Goal: Complete application form: Complete application form

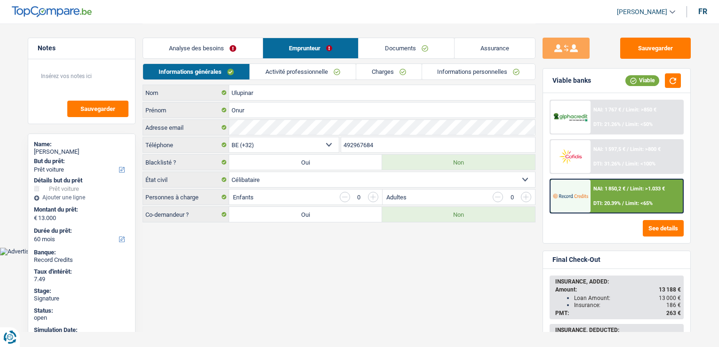
select select "car"
select select "60"
select select "32"
select select "single"
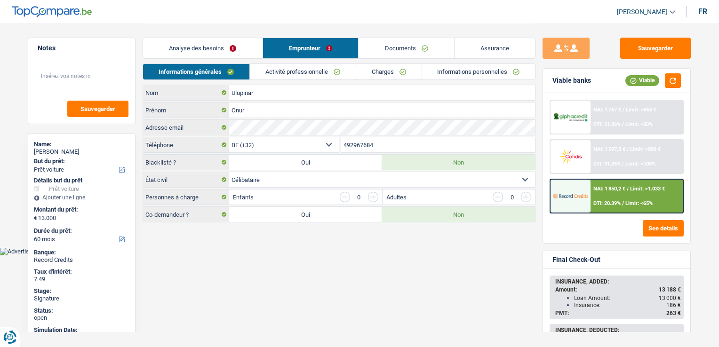
click at [399, 140] on input "492967684" at bounding box center [438, 144] width 194 height 15
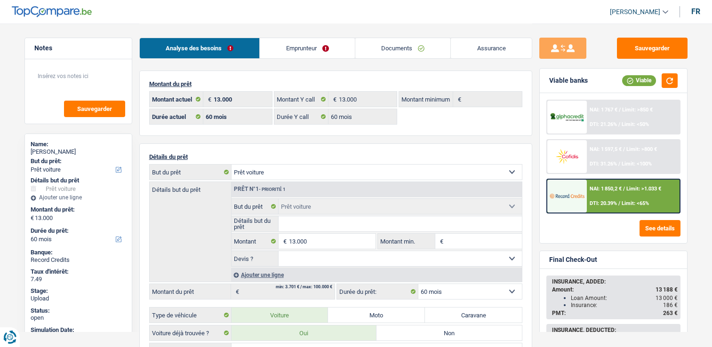
select select "car"
select select "60"
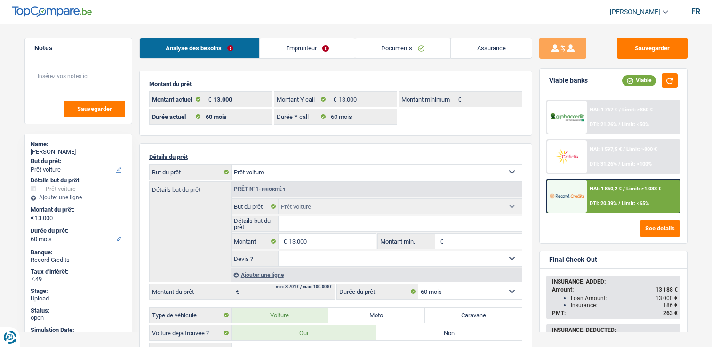
select select "car"
select select "60"
click at [416, 51] on link "Documents" at bounding box center [402, 48] width 95 height 20
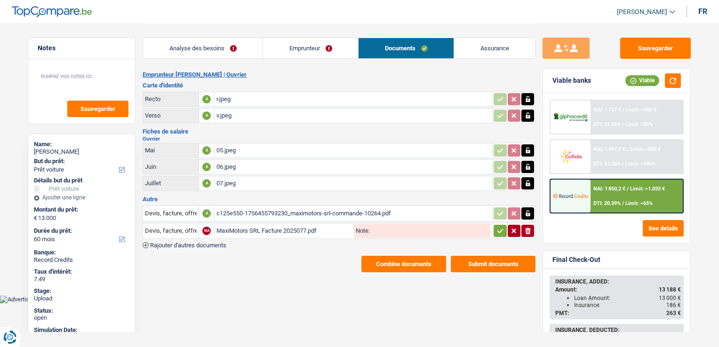
click at [380, 266] on button "Combine documents" at bounding box center [403, 264] width 85 height 16
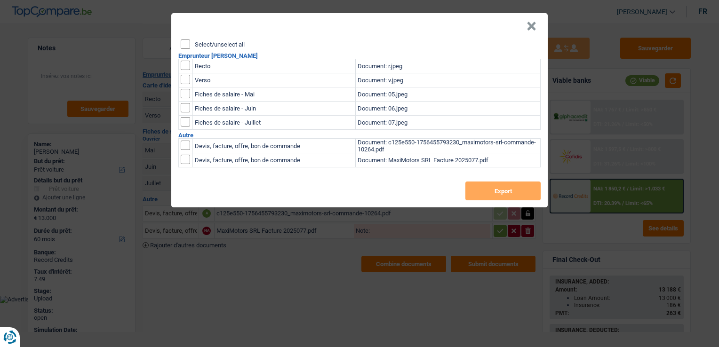
click at [181, 65] on input "checkbox" at bounding box center [185, 65] width 9 height 9
checkbox input "true"
click at [186, 78] on input "checkbox" at bounding box center [185, 79] width 9 height 9
checkbox input "true"
click at [514, 198] on button "Export" at bounding box center [502, 191] width 75 height 19
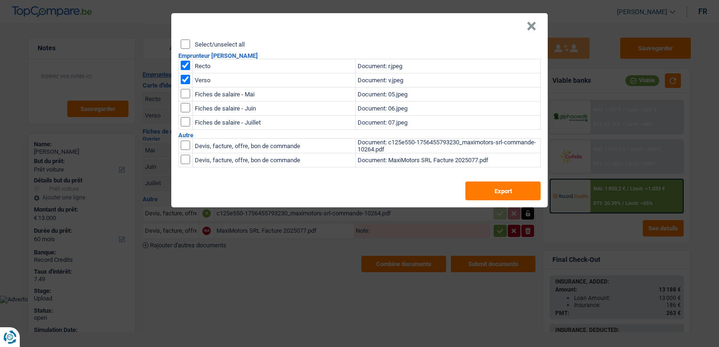
click at [532, 24] on button "×" at bounding box center [531, 26] width 10 height 9
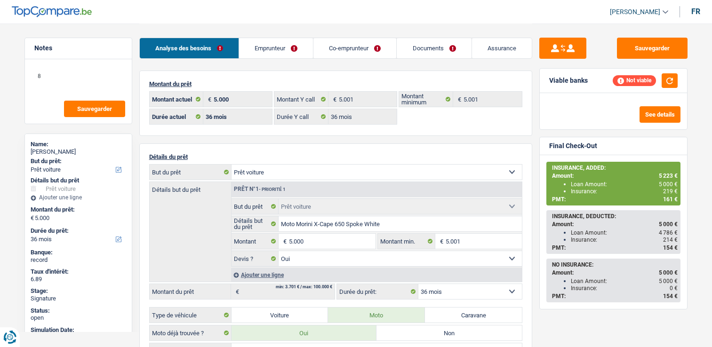
select select "car"
select select "36"
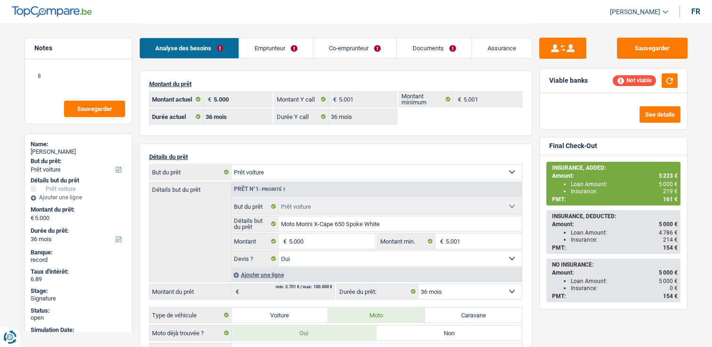
select select "car"
select select "yes"
select select "36"
click at [404, 48] on link "Documents" at bounding box center [433, 48] width 74 height 20
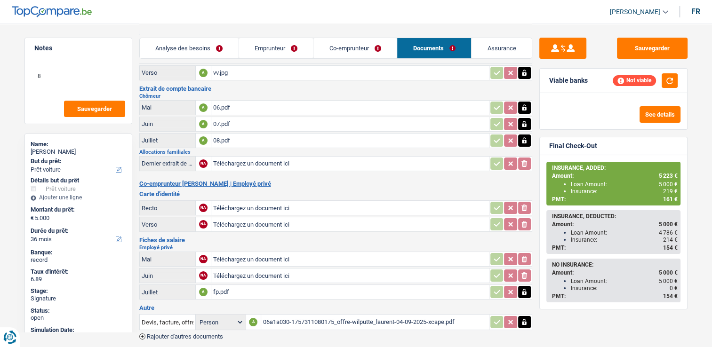
scroll to position [82, 0]
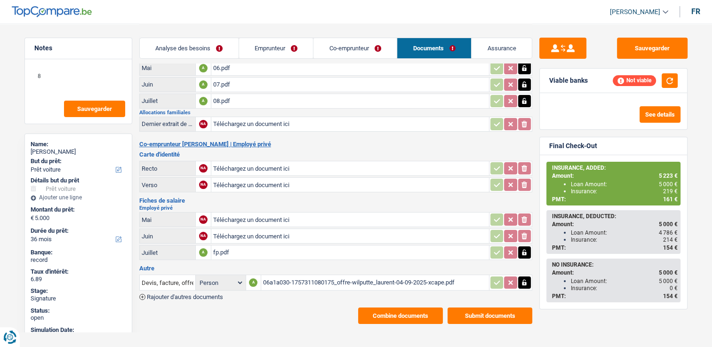
click at [293, 277] on div "06a1a030-1757311080175_offre-wilputte_laurent-04-09-2025-xcape.pdf" at bounding box center [375, 283] width 224 height 14
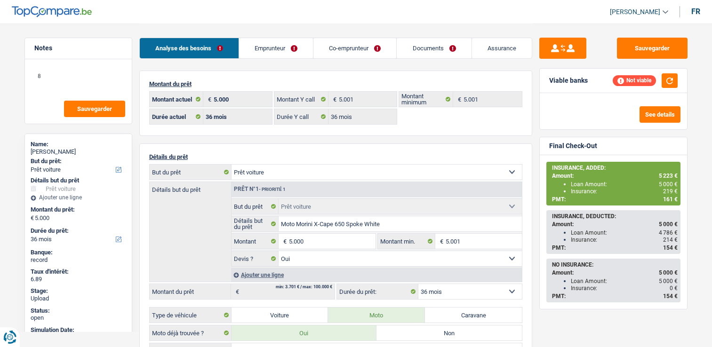
select select "car"
select select "36"
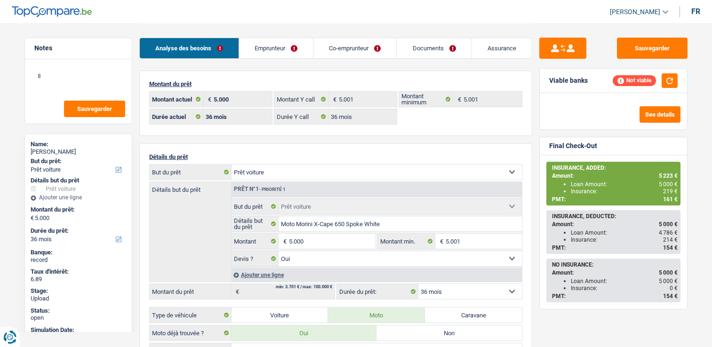
select select "car"
select select "yes"
select select "36"
click at [453, 41] on link "Documents" at bounding box center [433, 48] width 74 height 20
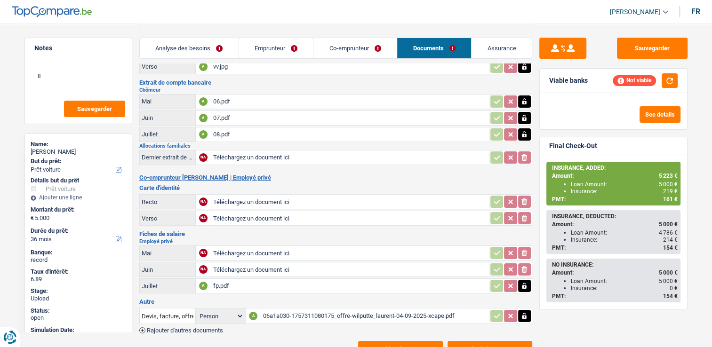
scroll to position [82, 0]
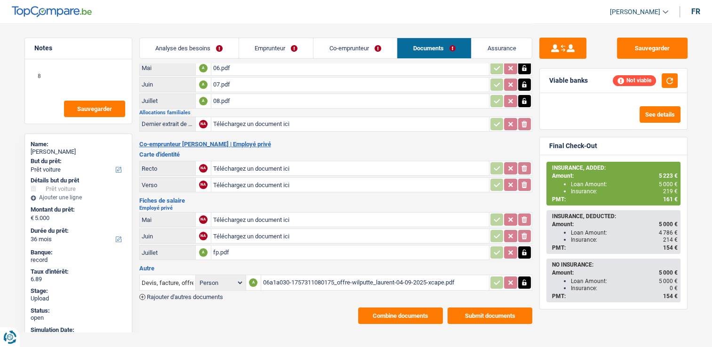
click at [391, 308] on button "Combine documents" at bounding box center [400, 316] width 85 height 16
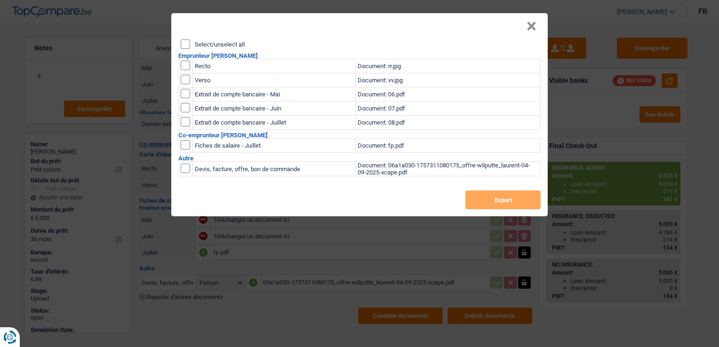
click at [185, 66] on input "checkbox" at bounding box center [185, 65] width 9 height 9
checkbox input "true"
click at [185, 77] on input "checkbox" at bounding box center [185, 79] width 9 height 9
checkbox input "true"
click at [521, 207] on button "Export" at bounding box center [502, 199] width 75 height 19
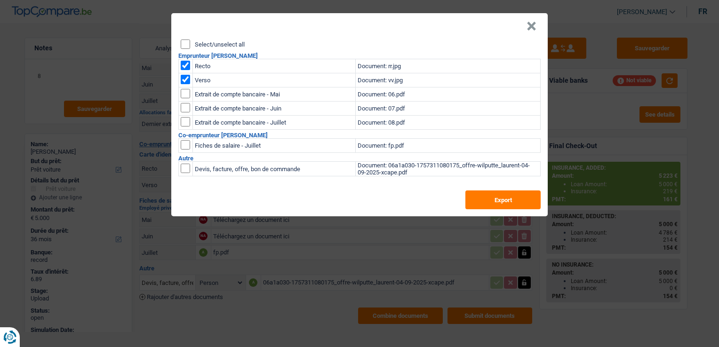
click at [536, 30] on header "×" at bounding box center [359, 26] width 376 height 26
click at [529, 29] on button "×" at bounding box center [531, 26] width 10 height 9
